Goal: Information Seeking & Learning: Learn about a topic

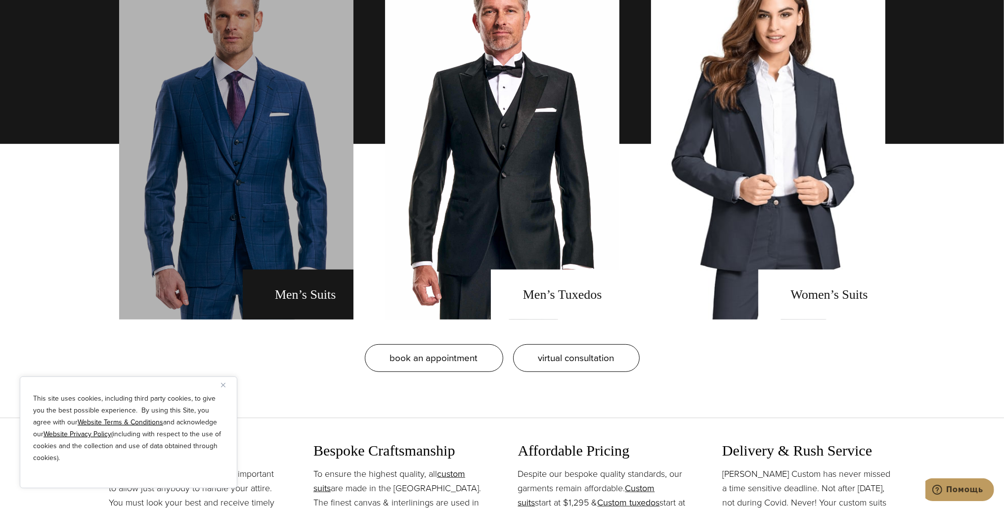
scroll to position [887, 0]
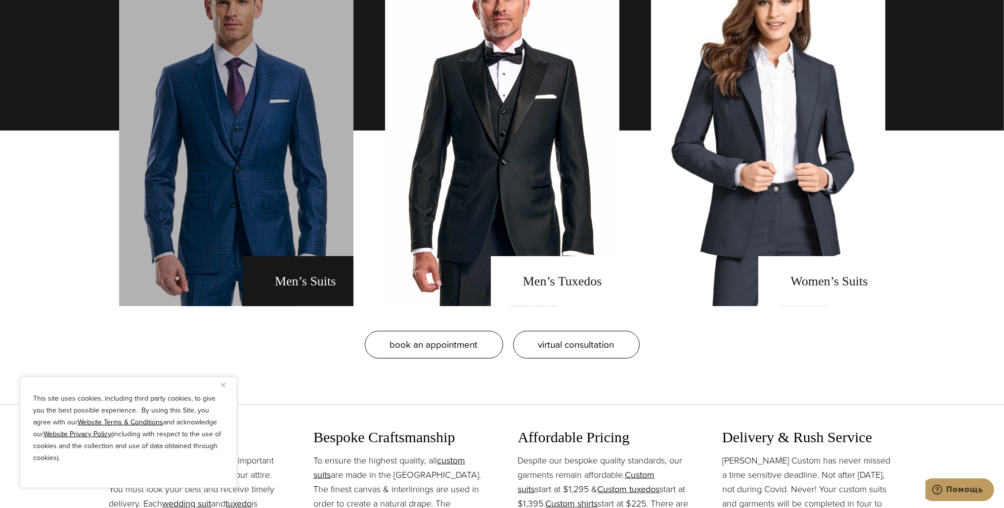
click at [225, 161] on link "men's suits" at bounding box center [236, 130] width 234 height 351
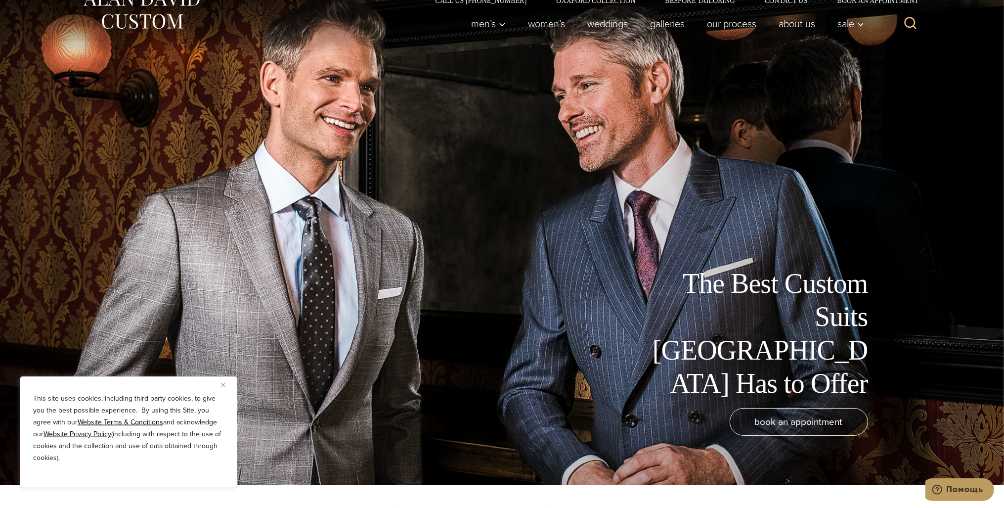
scroll to position [52, 0]
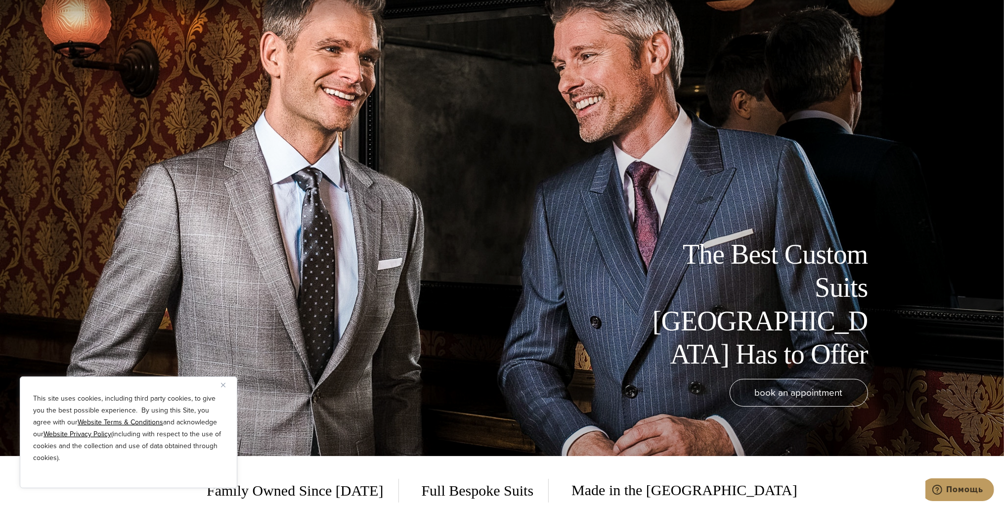
click at [224, 386] on img "Close" at bounding box center [223, 385] width 4 height 4
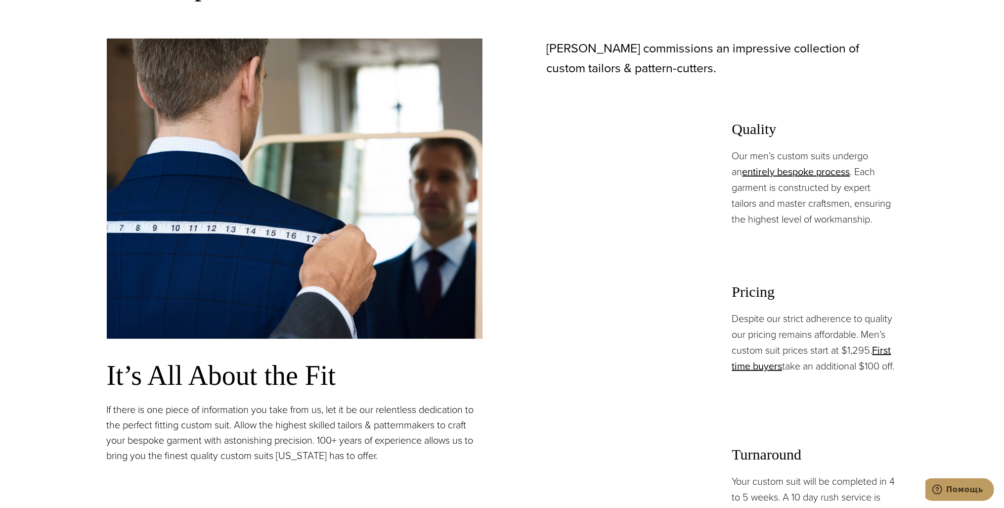
scroll to position [731, 0]
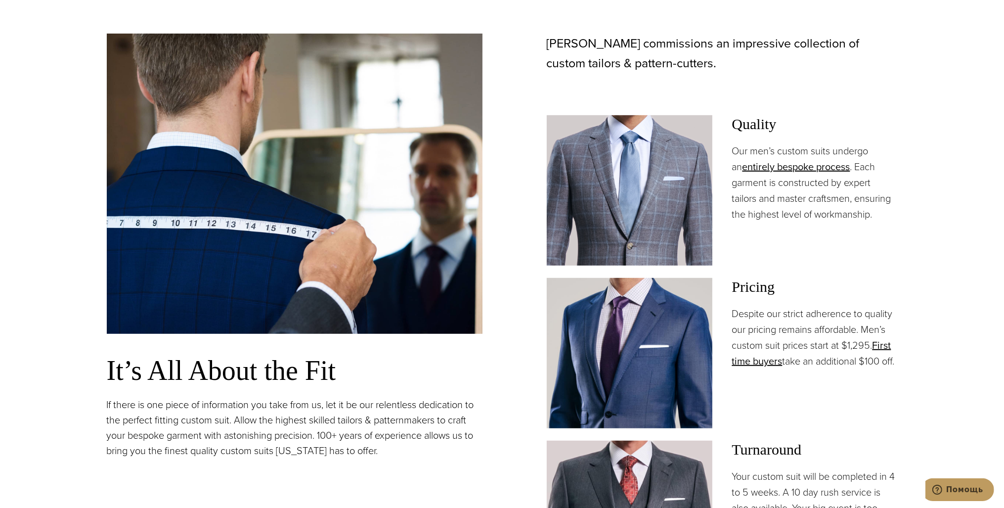
click at [615, 204] on img at bounding box center [630, 190] width 166 height 150
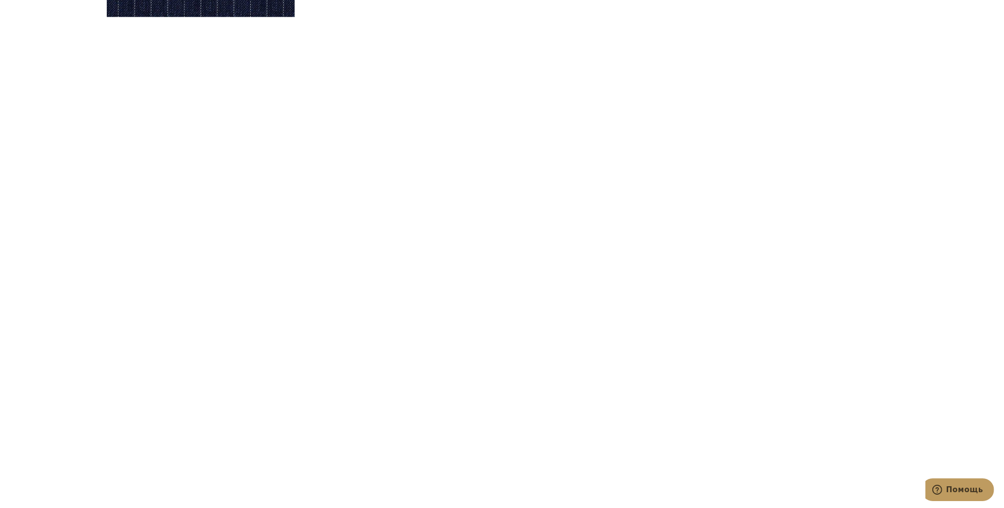
scroll to position [3549, 0]
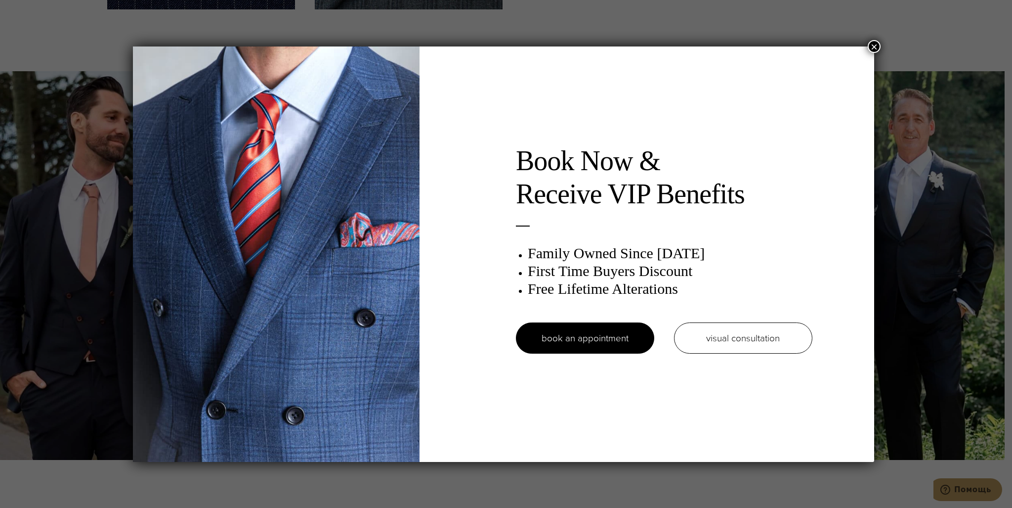
click at [55, 39] on div "Book Now & Receive VIP Benefits Family Owned Since [DATE] First Time Buyers Dis…" at bounding box center [506, 254] width 1012 height 508
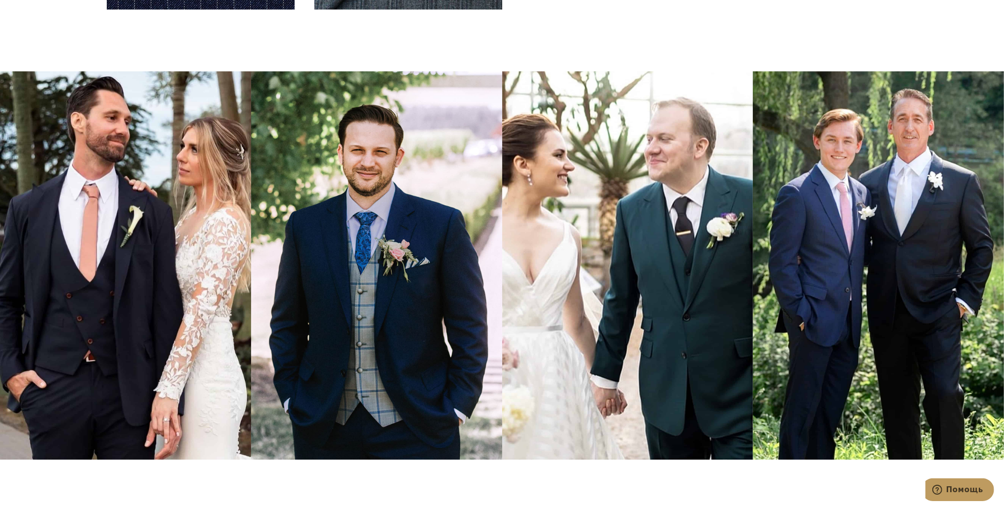
click at [149, 179] on img at bounding box center [125, 265] width 251 height 388
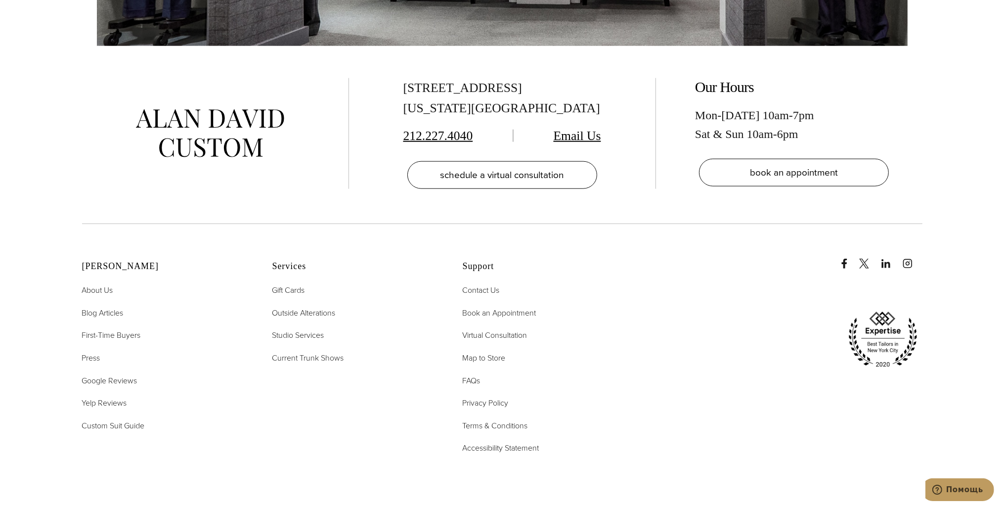
scroll to position [6525, 0]
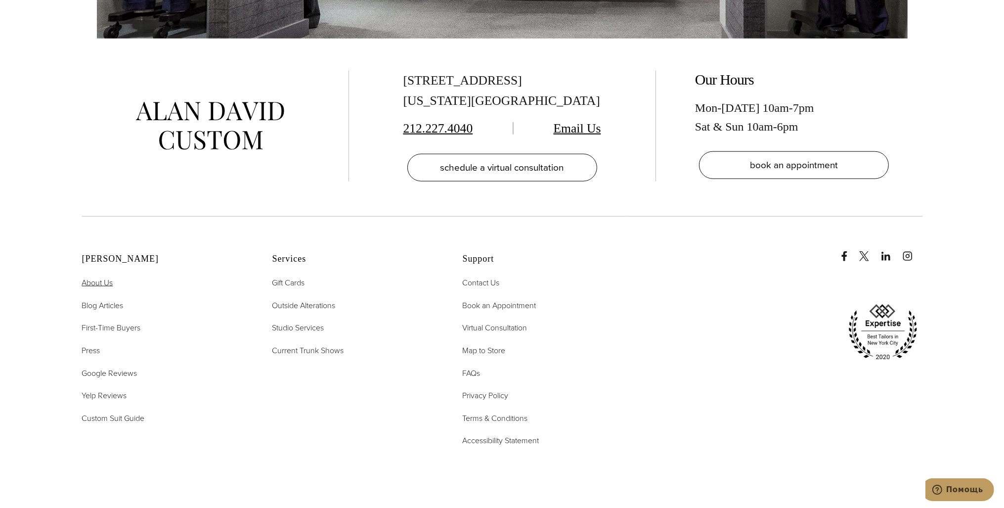
click at [89, 277] on span "About Us" at bounding box center [97, 282] width 31 height 11
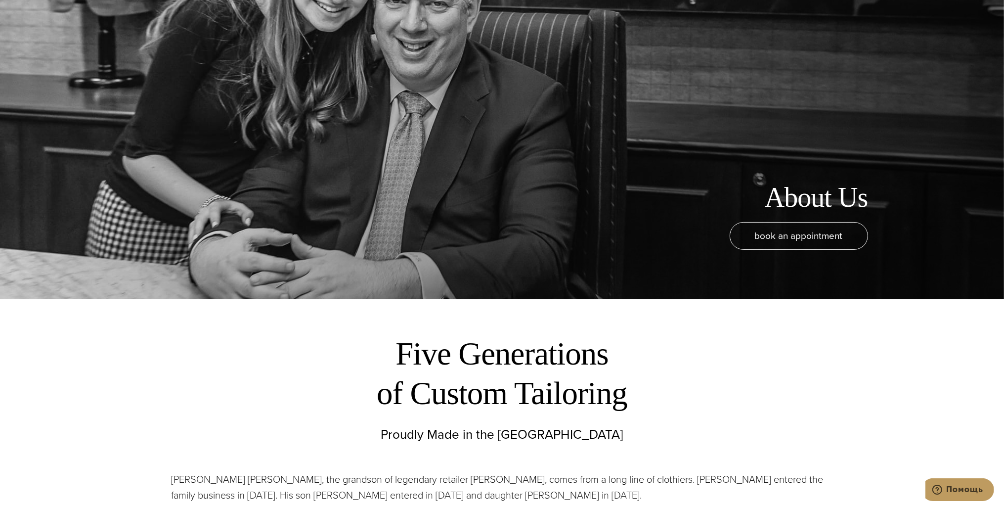
scroll to position [365, 0]
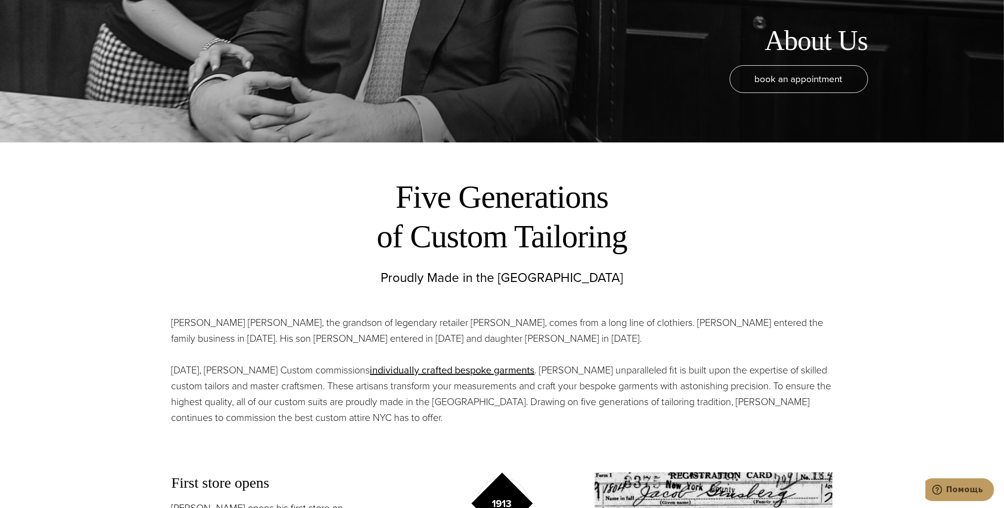
click at [145, 270] on p "Proudly Made in the USA" at bounding box center [502, 277] width 811 height 18
